Goal: Learn about a topic

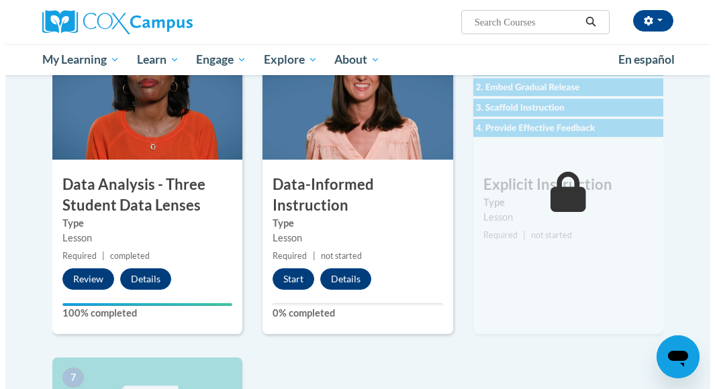
scroll to position [659, 0]
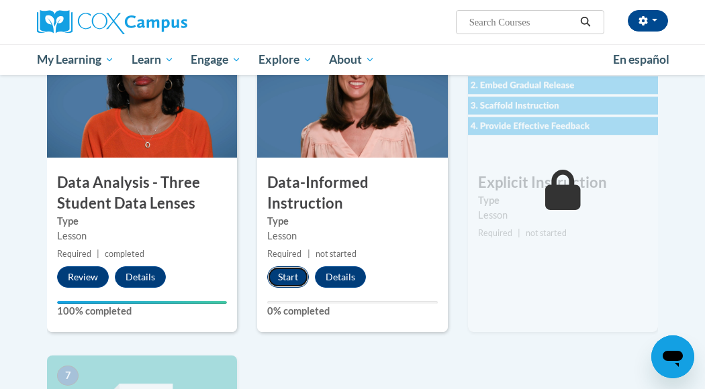
click at [298, 282] on button "Start" at bounding box center [288, 276] width 42 height 21
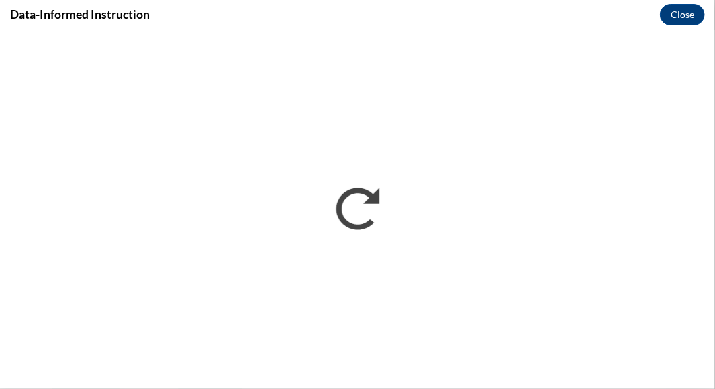
scroll to position [0, 0]
